Goal: Transaction & Acquisition: Purchase product/service

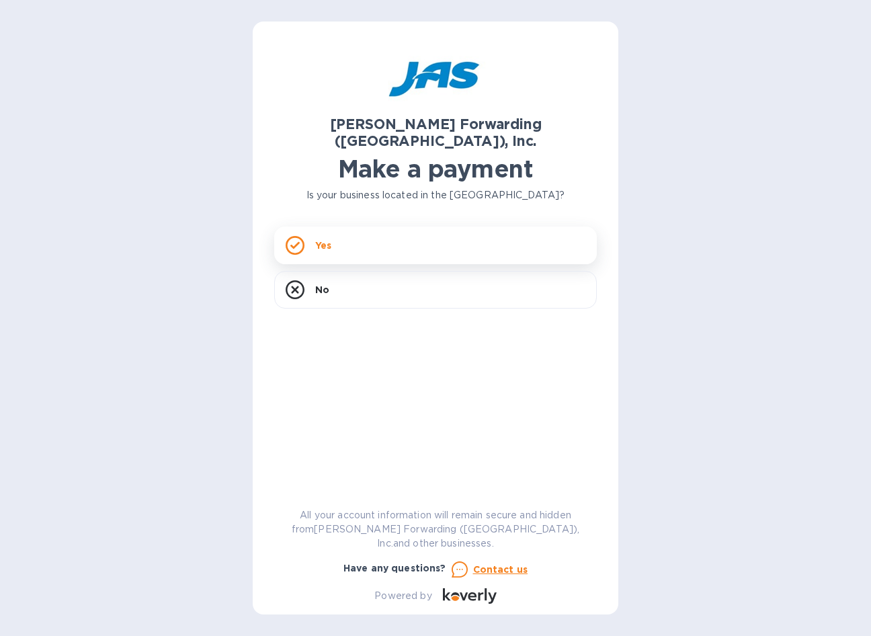
click at [368, 229] on div "Yes" at bounding box center [435, 246] width 323 height 38
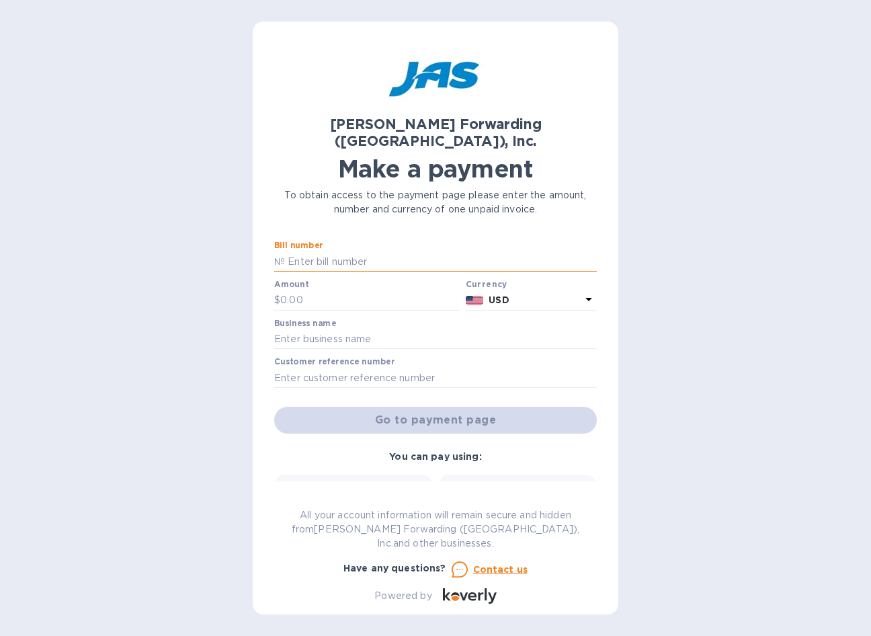
click at [391, 251] on input "text" at bounding box center [441, 261] width 312 height 20
type input "CLT503357815"
click at [372, 290] on input "text" at bounding box center [370, 300] width 180 height 20
click at [363, 329] on input "text" at bounding box center [435, 339] width 323 height 20
click at [338, 290] on input "text" at bounding box center [370, 300] width 180 height 20
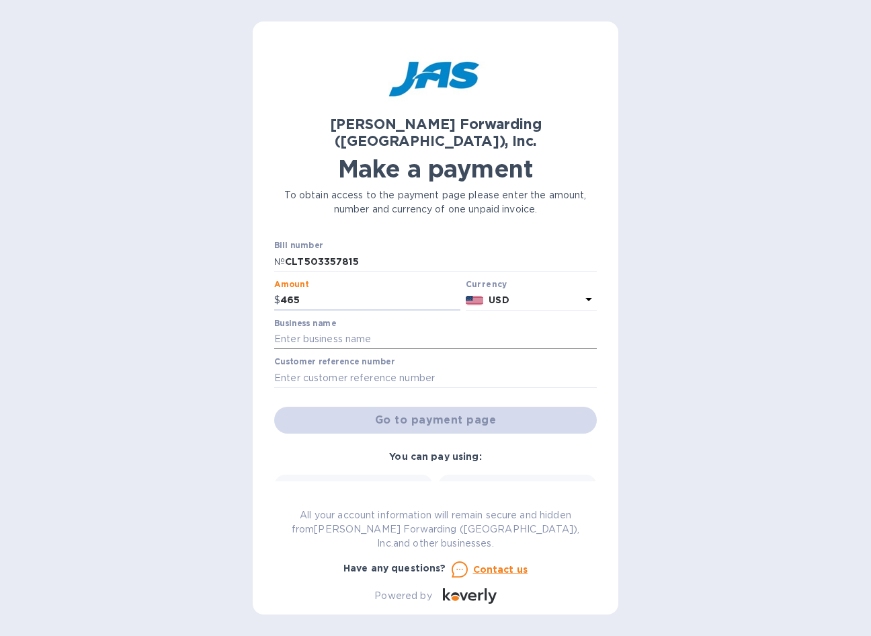
type input "465"
click at [430, 329] on input "text" at bounding box center [435, 339] width 323 height 20
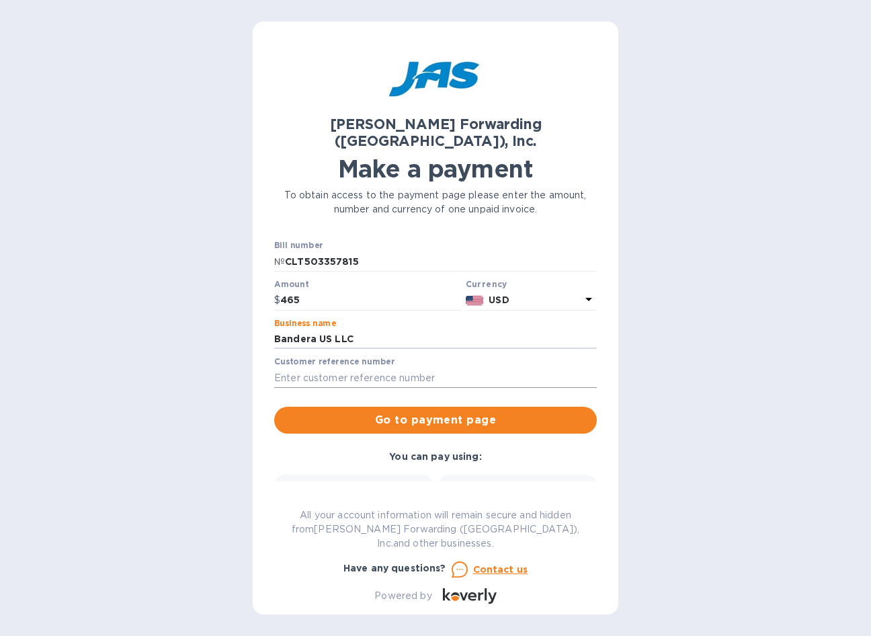
type input "Bandera US LLC"
click at [410, 368] on input "text" at bounding box center [435, 378] width 323 height 20
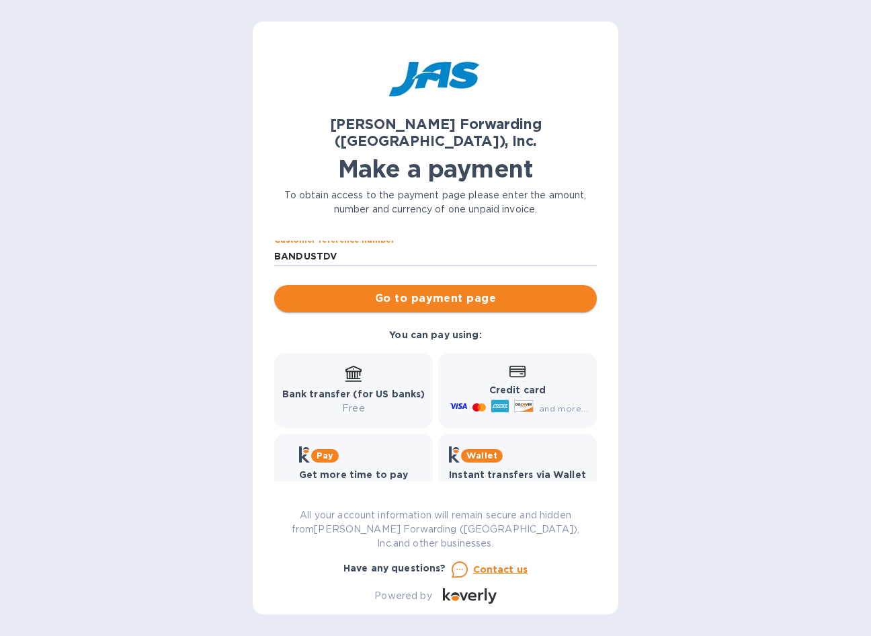
scroll to position [126, 0]
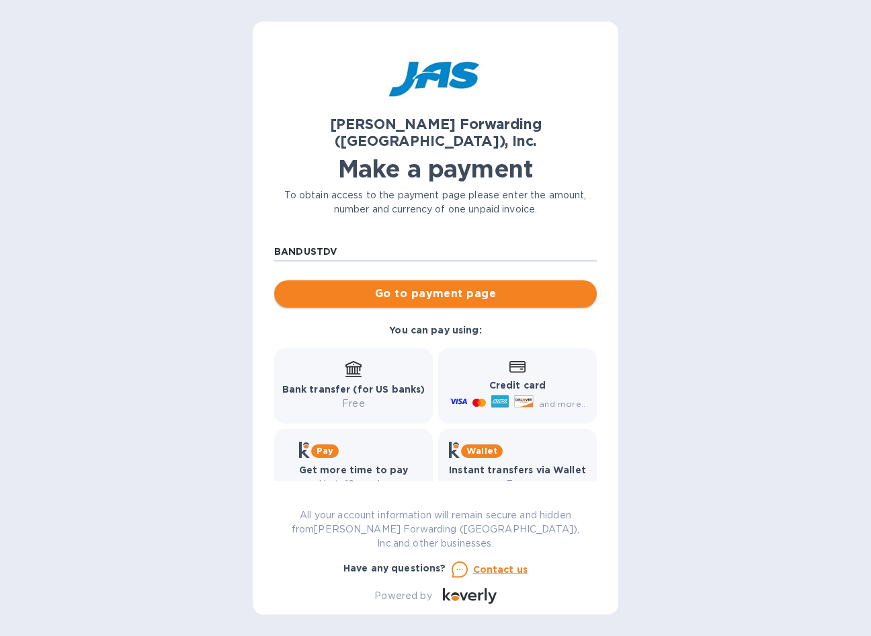
type input "BANDUSTDV"
click at [452, 286] on span "Go to payment page" at bounding box center [435, 294] width 301 height 16
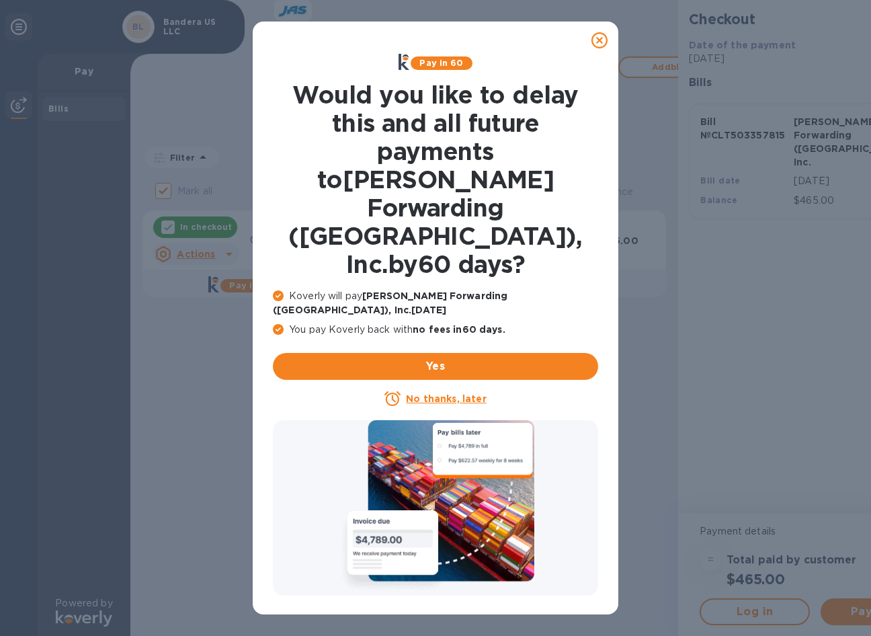
click at [600, 38] on icon at bounding box center [600, 40] width 16 height 16
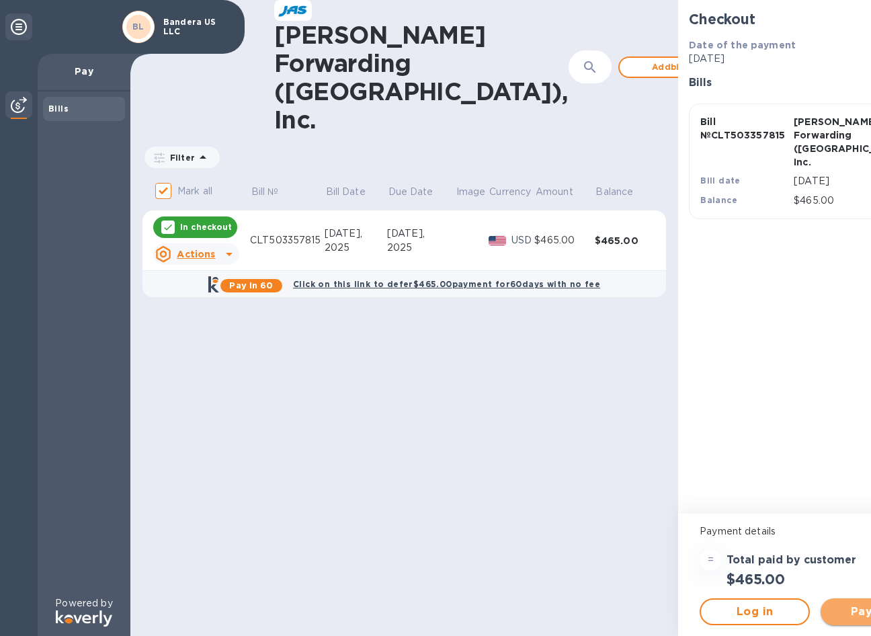
click at [821, 600] on button "Pay now" at bounding box center [876, 611] width 110 height 27
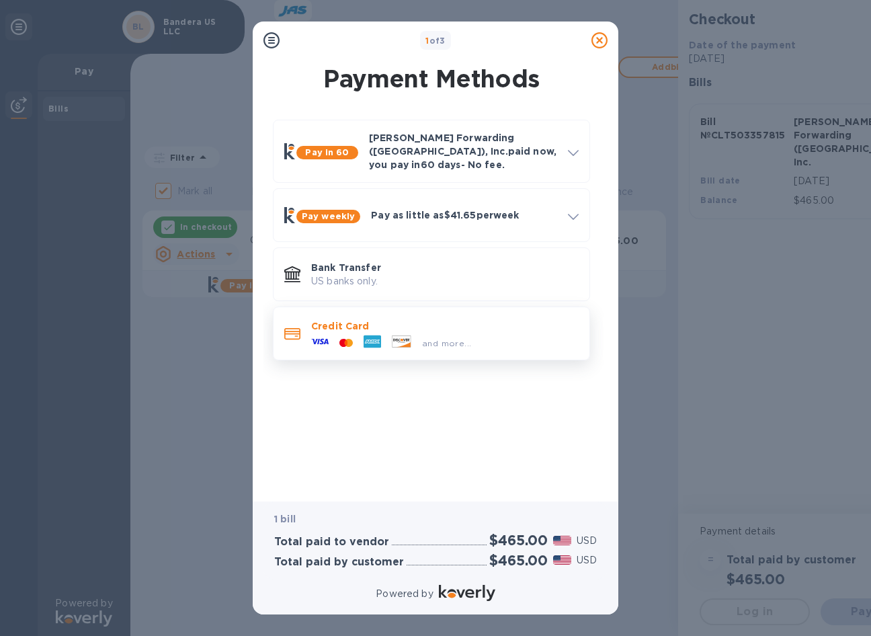
click at [324, 333] on icon at bounding box center [319, 341] width 17 height 17
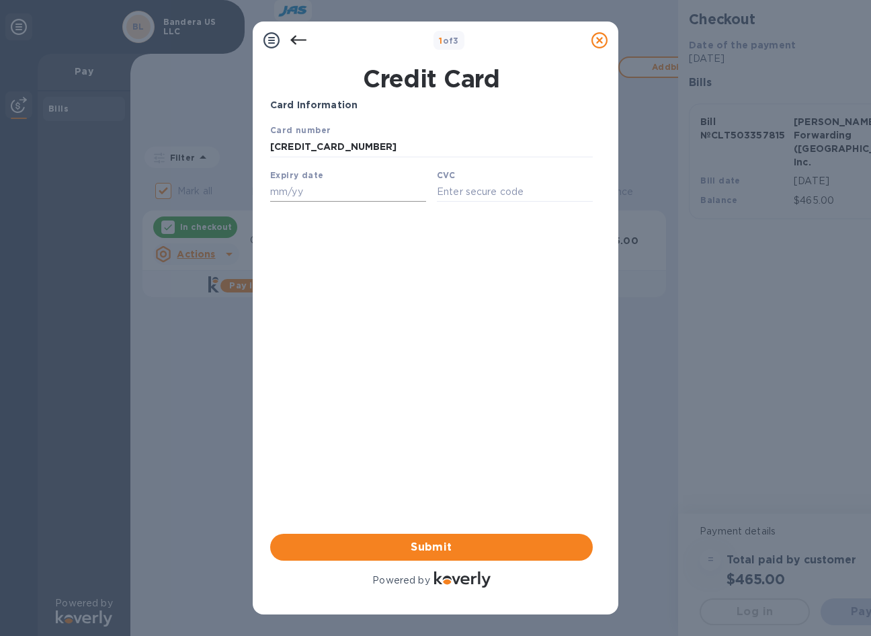
type input "4240 3200 2850 2809"
click at [303, 198] on input "text" at bounding box center [348, 192] width 156 height 20
type input "07/29"
click at [475, 197] on input "text" at bounding box center [515, 192] width 156 height 20
type input "299"
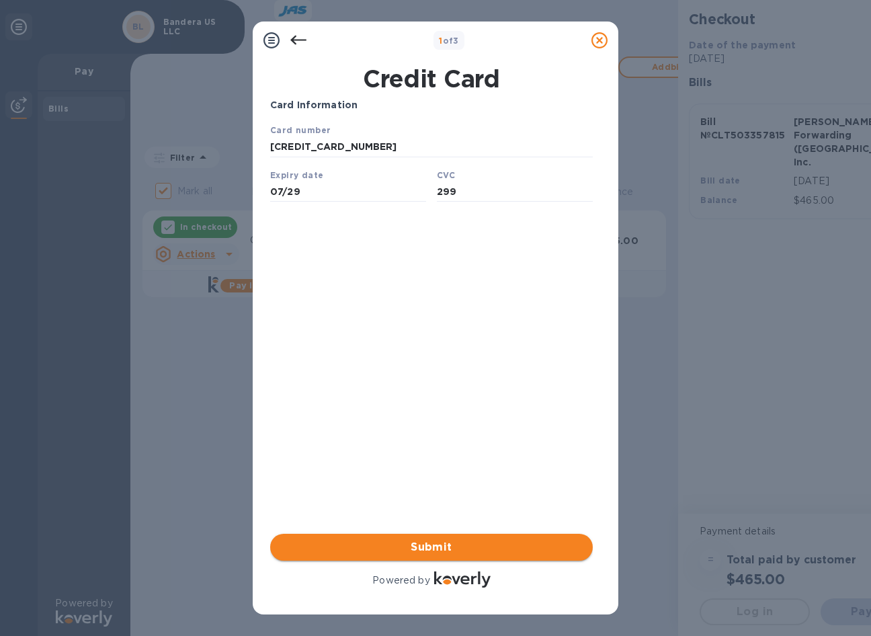
click at [425, 545] on span "Submit" at bounding box center [431, 547] width 301 height 16
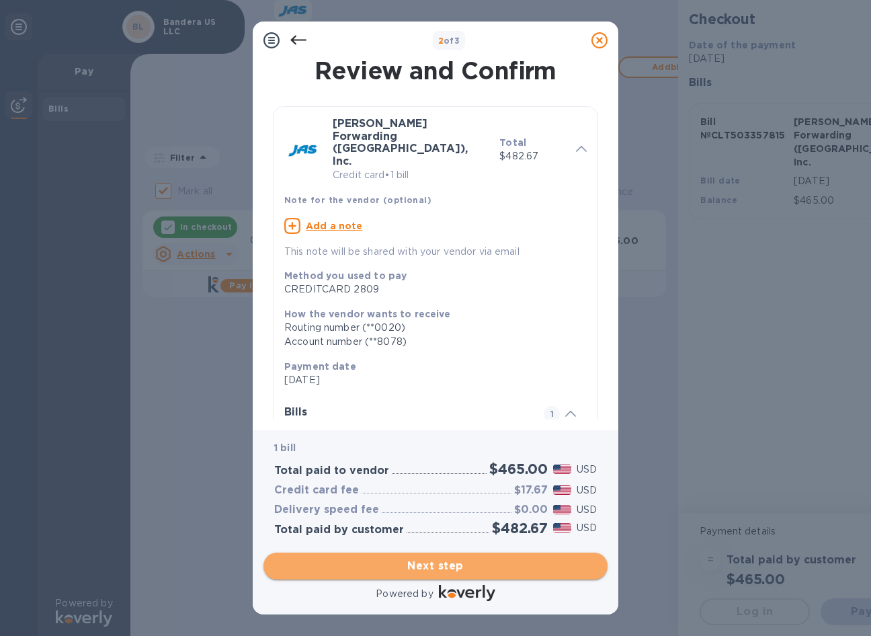
click at [428, 569] on span "Next step" at bounding box center [435, 566] width 323 height 16
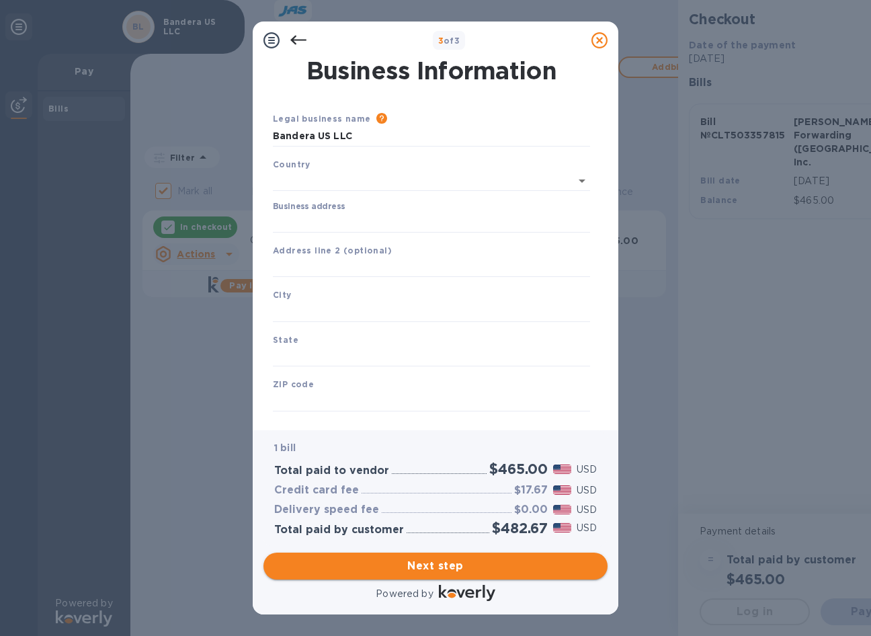
type input "United States"
click at [373, 200] on div "Business address" at bounding box center [431, 214] width 317 height 31
click at [373, 210] on input "Business address" at bounding box center [431, 220] width 317 height 20
type input "2120 Airport Flex Dr"
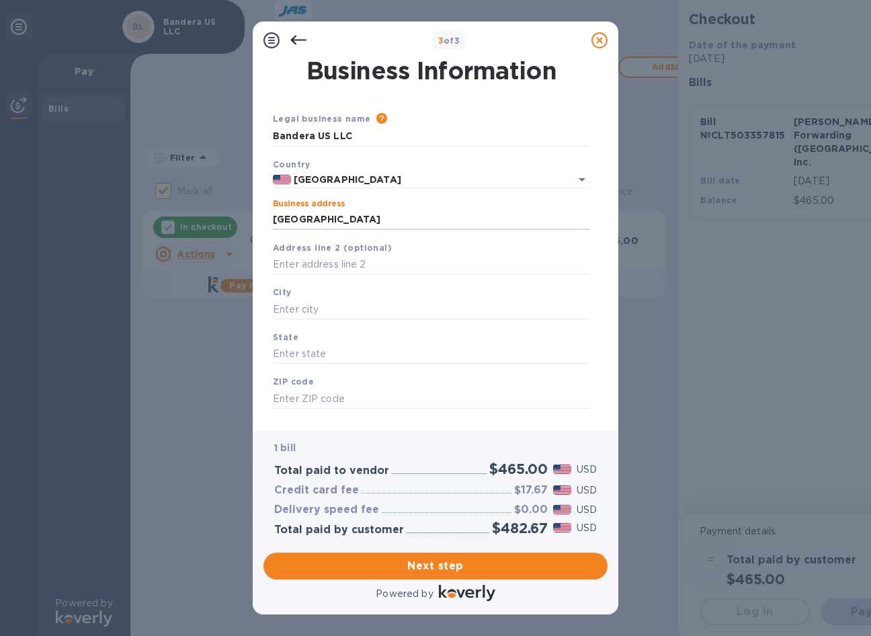
click at [351, 298] on div "City" at bounding box center [432, 302] width 328 height 45
click at [351, 311] on input "text" at bounding box center [431, 309] width 317 height 20
type input "Charlotte"
click at [362, 340] on div "State" at bounding box center [432, 347] width 328 height 45
click at [362, 348] on input "text" at bounding box center [431, 354] width 317 height 20
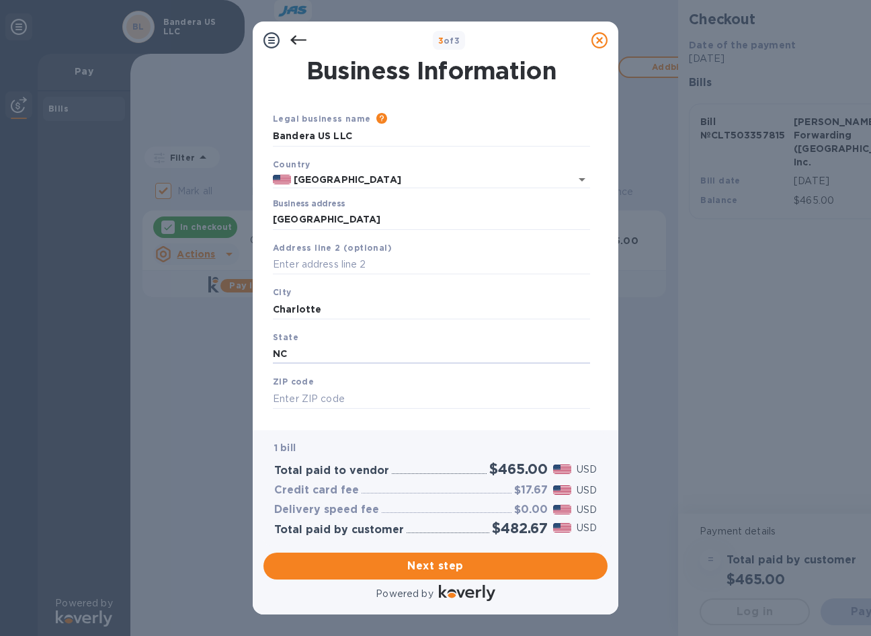
type input "NC"
click at [376, 387] on div "ZIP code" at bounding box center [432, 391] width 328 height 45
click at [339, 391] on input "text" at bounding box center [431, 399] width 317 height 20
type input "28208"
click at [440, 561] on span "Next step" at bounding box center [435, 566] width 323 height 16
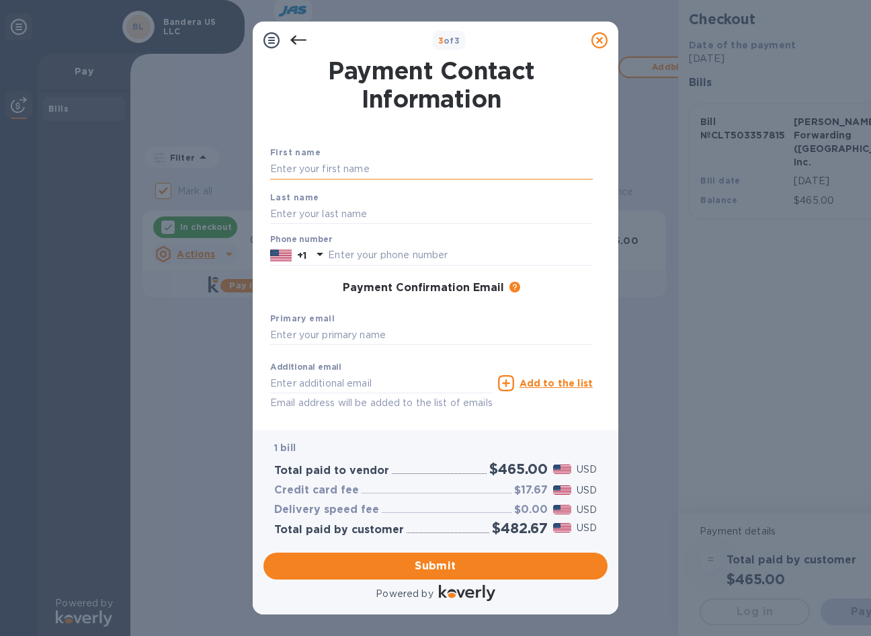
click at [371, 171] on input "text" at bounding box center [431, 169] width 323 height 20
type input "Sofia"
type input "Occhialini"
type input "2236665954"
type input "s.occhialini@lbandera.com"
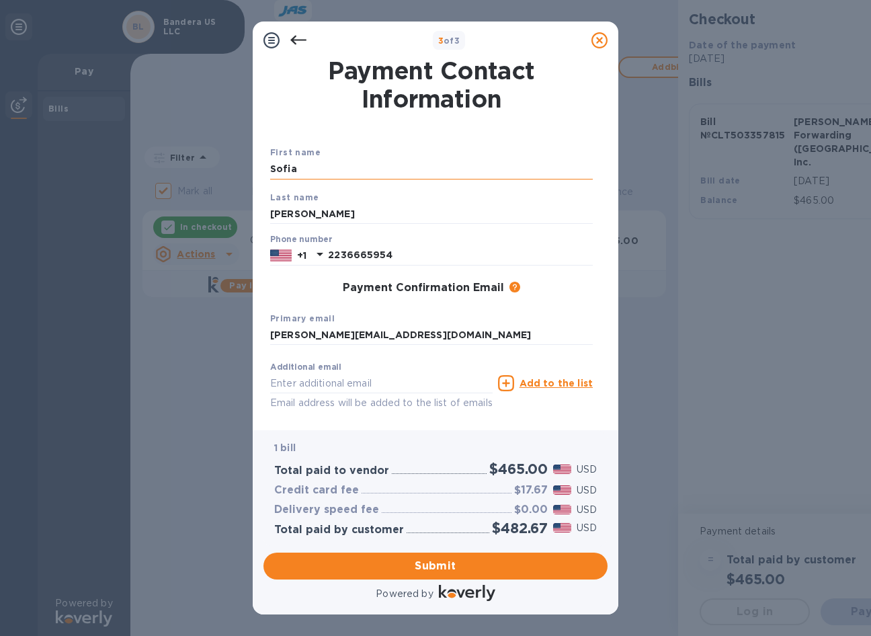
type input "s.occhialini@lbandera.com"
click at [443, 567] on span "Submit" at bounding box center [435, 566] width 323 height 16
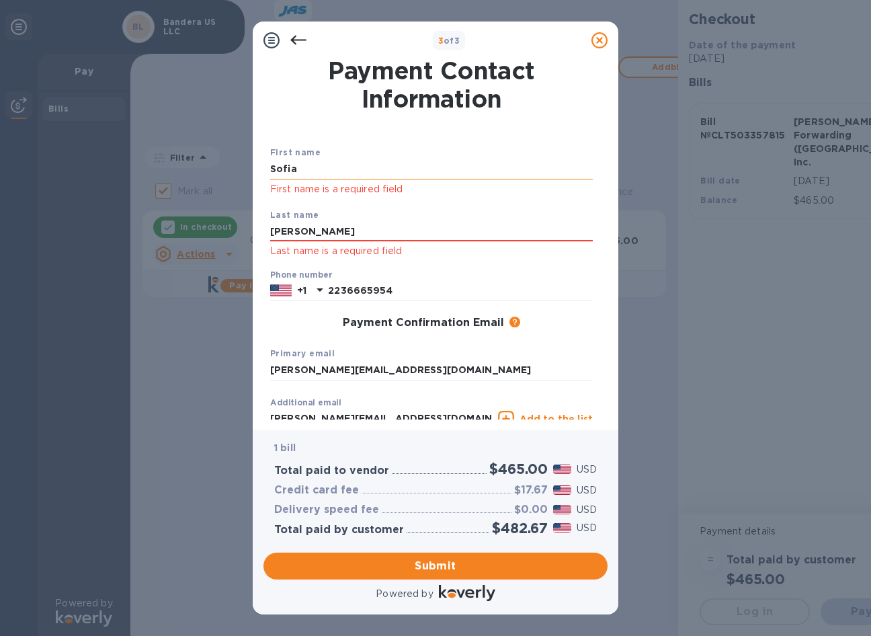
click at [334, 174] on input "Sofia" at bounding box center [431, 169] width 323 height 20
click at [328, 226] on input "Occhialini" at bounding box center [431, 232] width 323 height 20
click p "Last name is a required field"
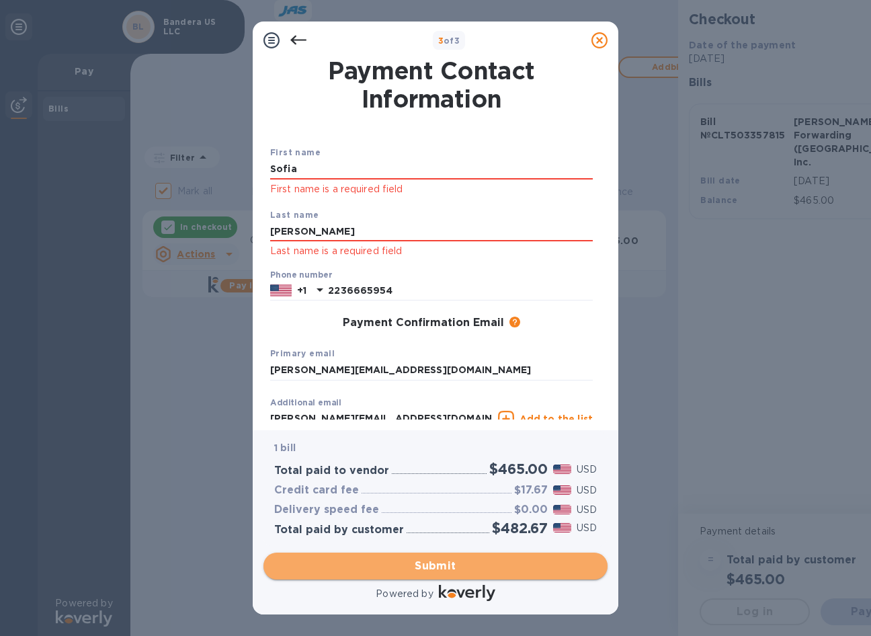
click at [418, 557] on button "Submit" at bounding box center [436, 566] width 344 height 27
click at [419, 566] on span "Submit" at bounding box center [435, 566] width 323 height 16
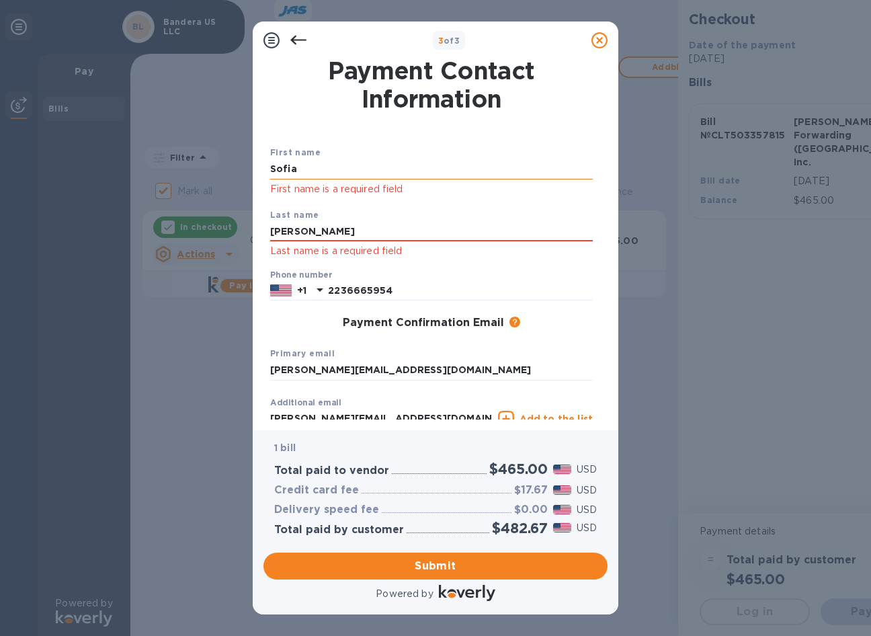
click at [348, 170] on input "Sofia" at bounding box center [431, 169] width 323 height 20
type input "S"
type input "Sofia"
click at [292, 210] on b "Last name" at bounding box center [294, 215] width 49 height 10
click at [323, 229] on input "Occhialini" at bounding box center [431, 232] width 323 height 20
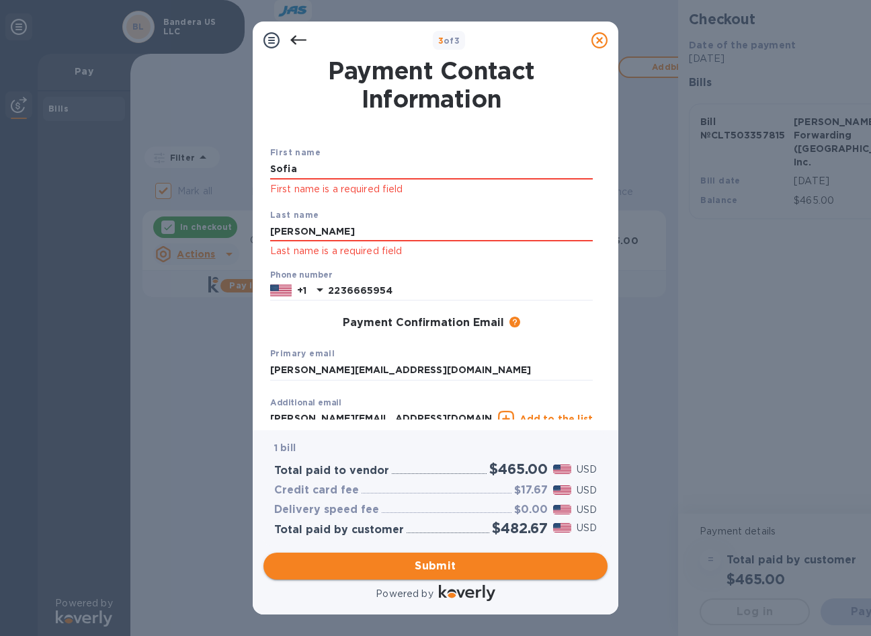
type input "Occhialini"
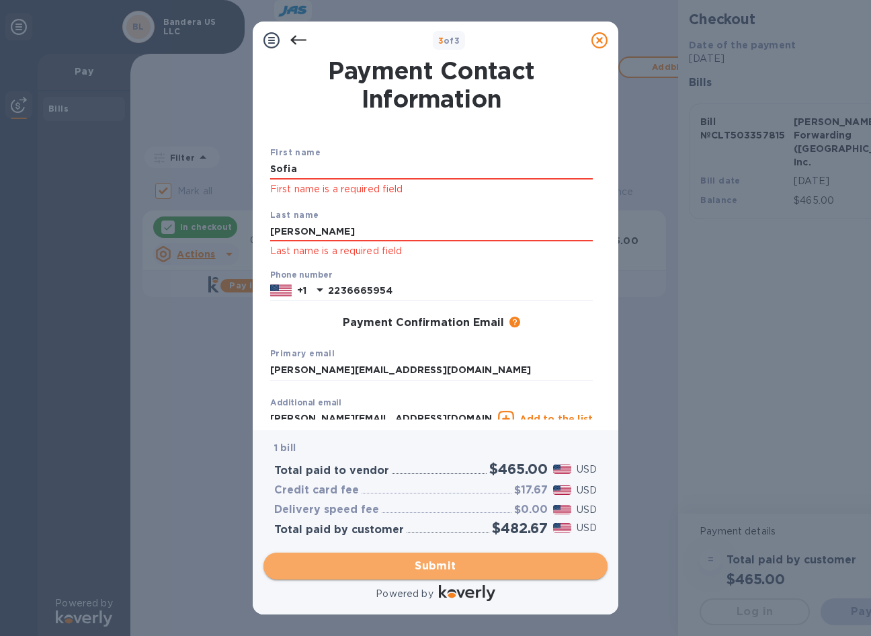
click at [431, 563] on span "Submit" at bounding box center [435, 566] width 323 height 16
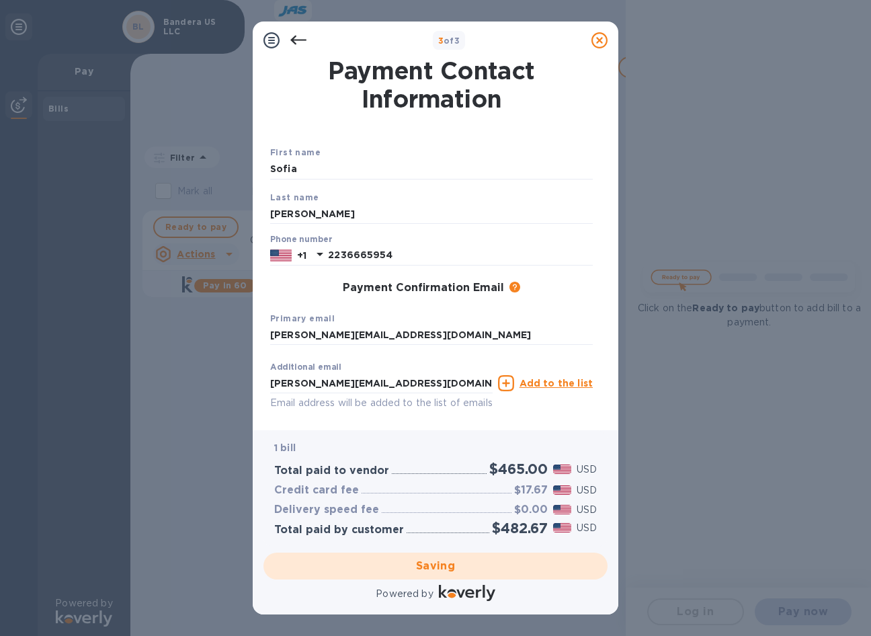
checkbox input "false"
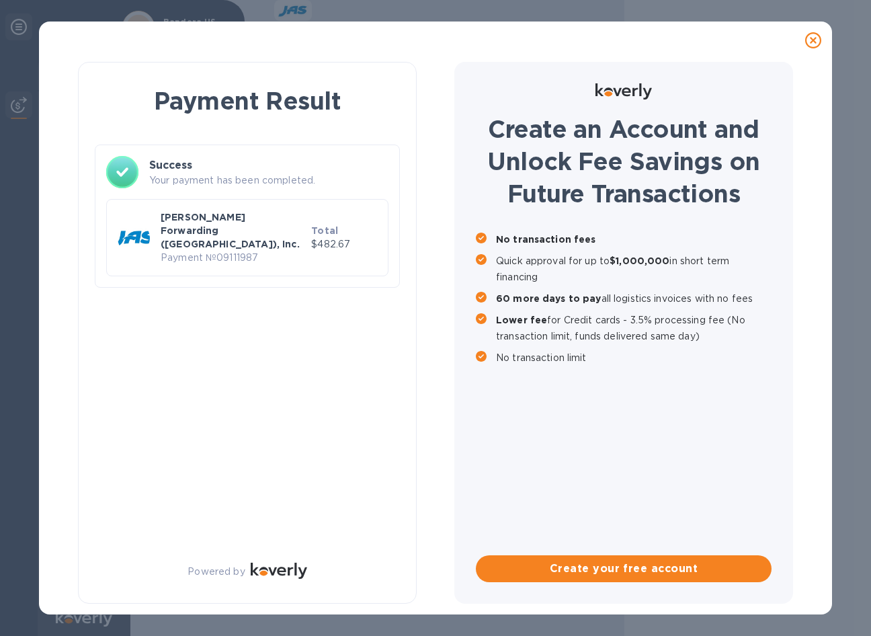
click at [241, 251] on p "Payment № 09111987" at bounding box center [233, 258] width 145 height 14
